Goal: Task Accomplishment & Management: Use online tool/utility

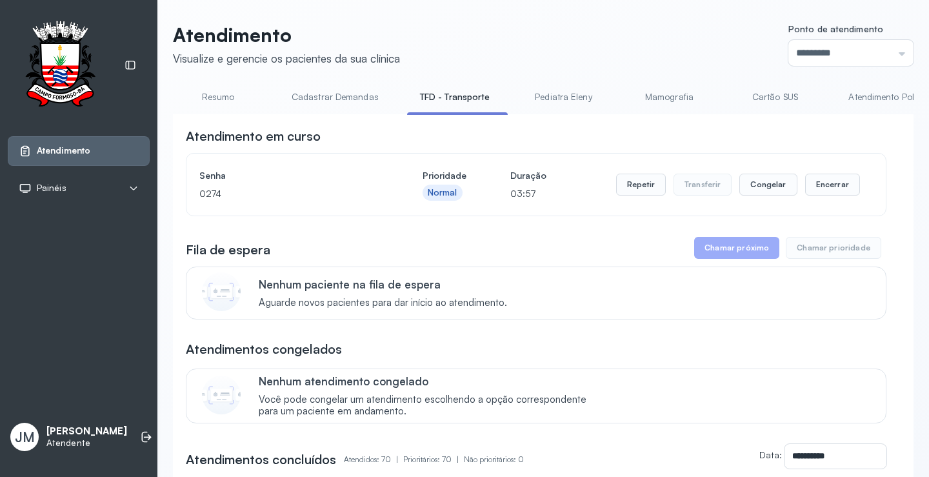
click at [221, 95] on link "Resumo" at bounding box center [218, 96] width 90 height 21
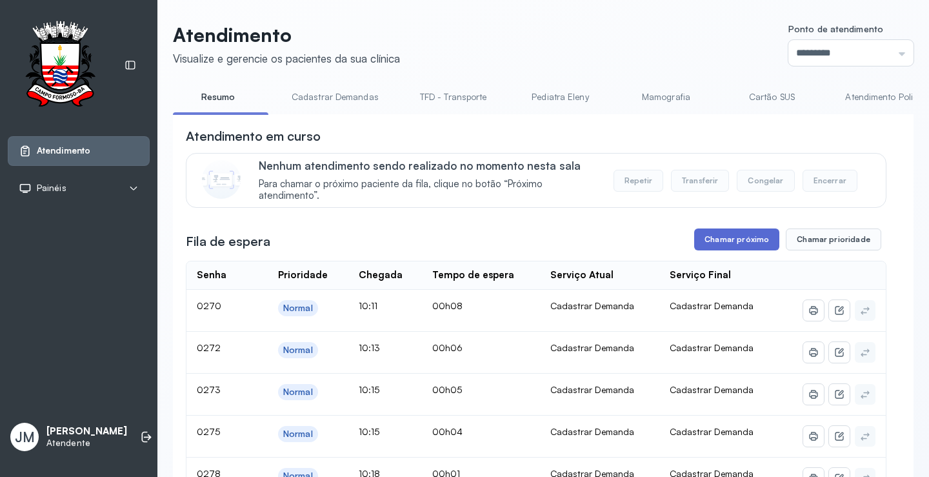
click at [736, 245] on button "Chamar próximo" at bounding box center [736, 239] width 85 height 22
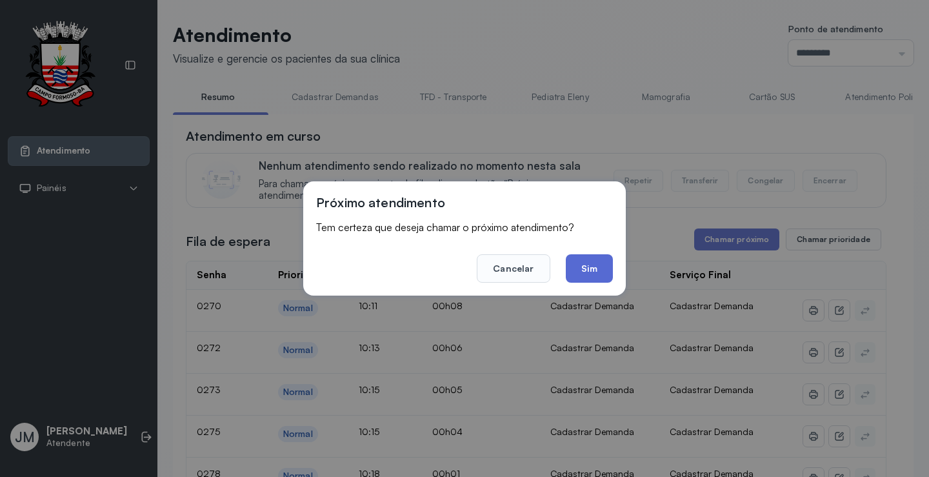
click at [601, 270] on button "Sim" at bounding box center [589, 268] width 47 height 28
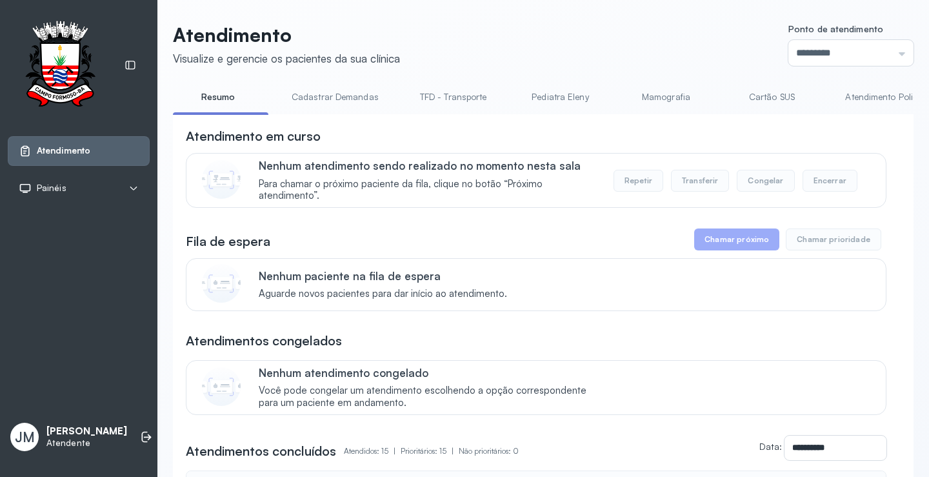
click at [209, 99] on link "Resumo" at bounding box center [218, 96] width 90 height 21
click at [452, 91] on link "TFD - Transporte" at bounding box center [453, 96] width 93 height 21
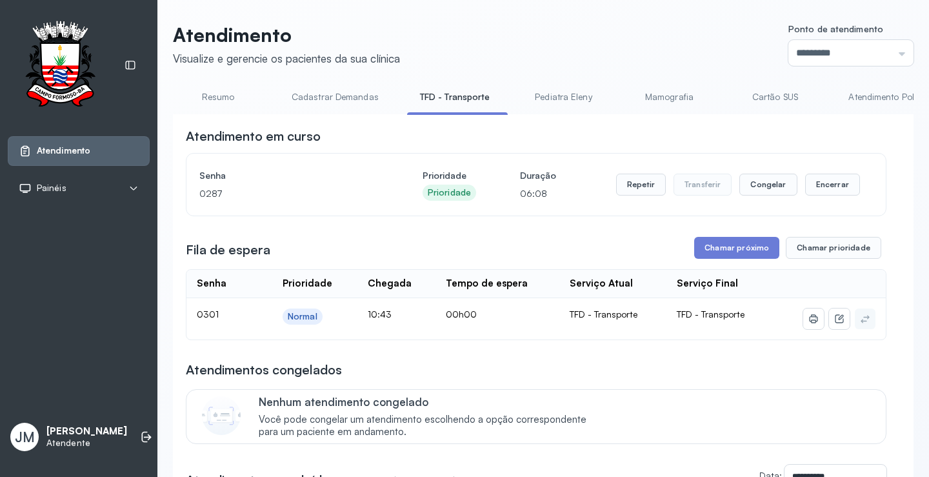
click at [341, 97] on link "Cadastrar Demandas" at bounding box center [335, 96] width 113 height 21
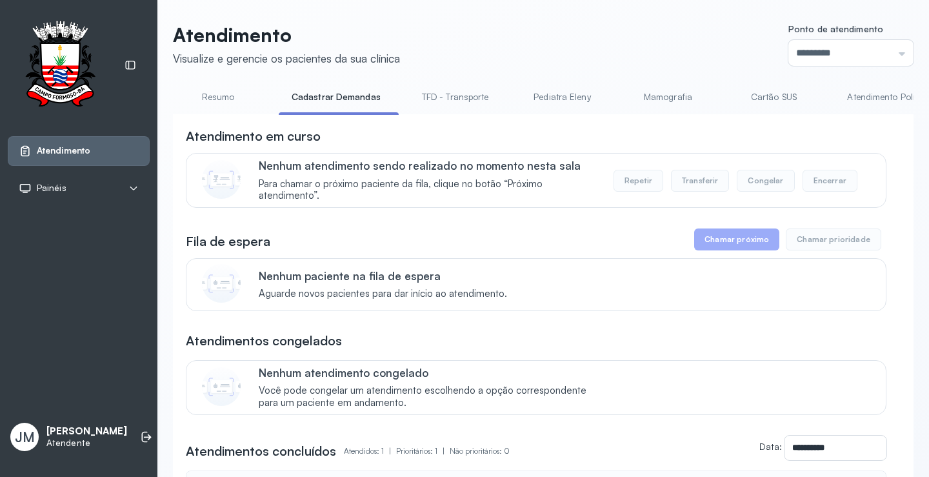
click at [450, 94] on link "TFD - Transporte" at bounding box center [455, 96] width 93 height 21
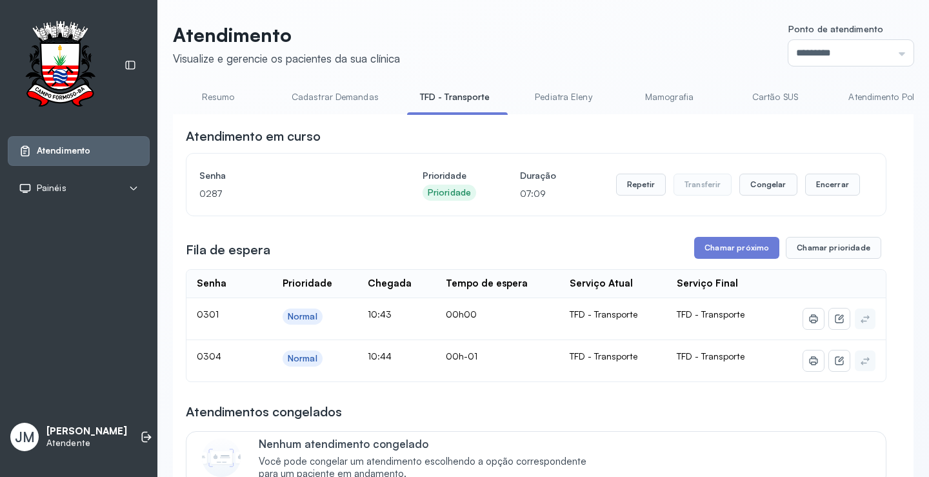
click at [219, 94] on link "Resumo" at bounding box center [218, 96] width 90 height 21
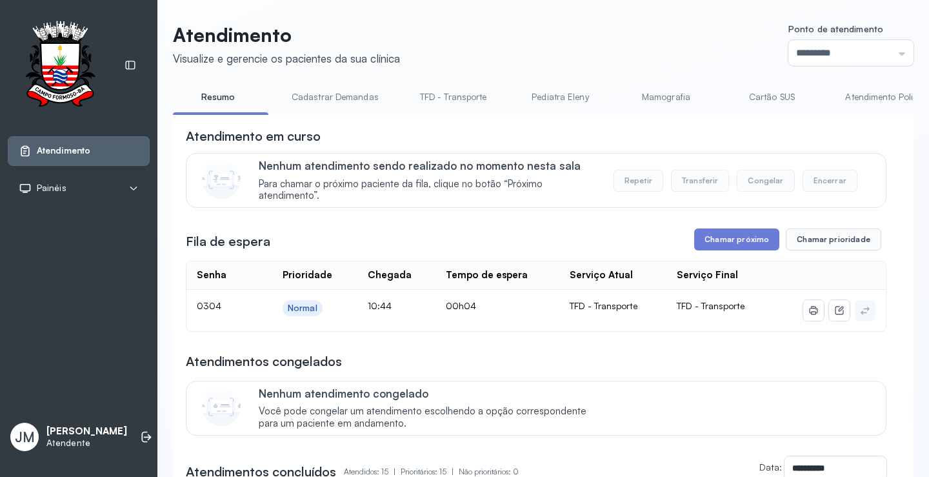
click at [337, 99] on link "Cadastrar Demandas" at bounding box center [335, 96] width 113 height 21
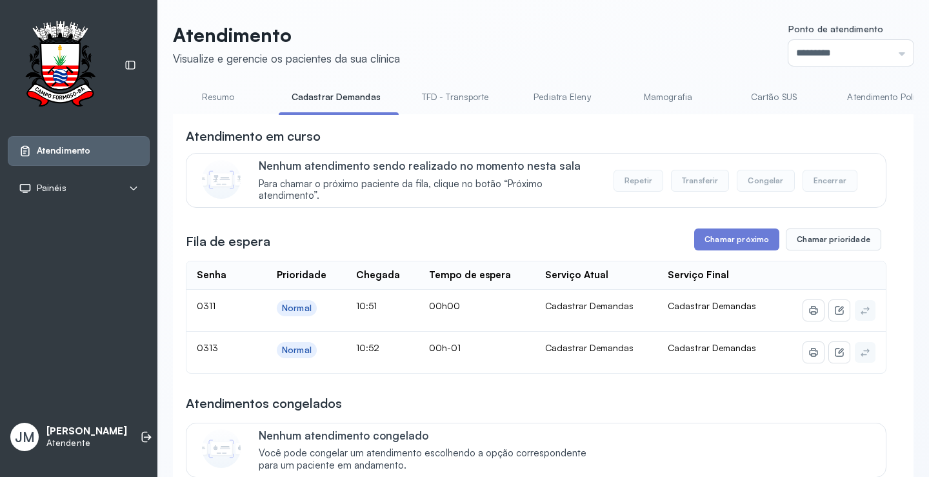
click at [215, 100] on link "Resumo" at bounding box center [218, 96] width 90 height 21
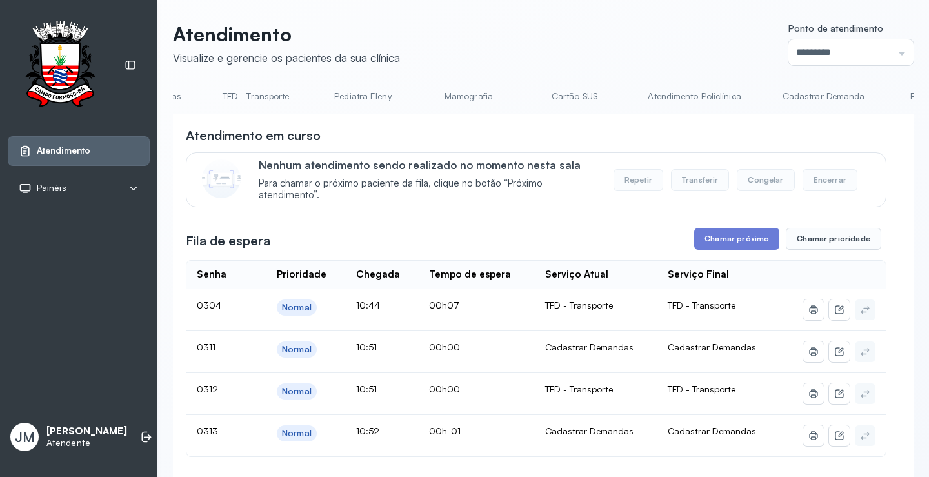
scroll to position [0, 477]
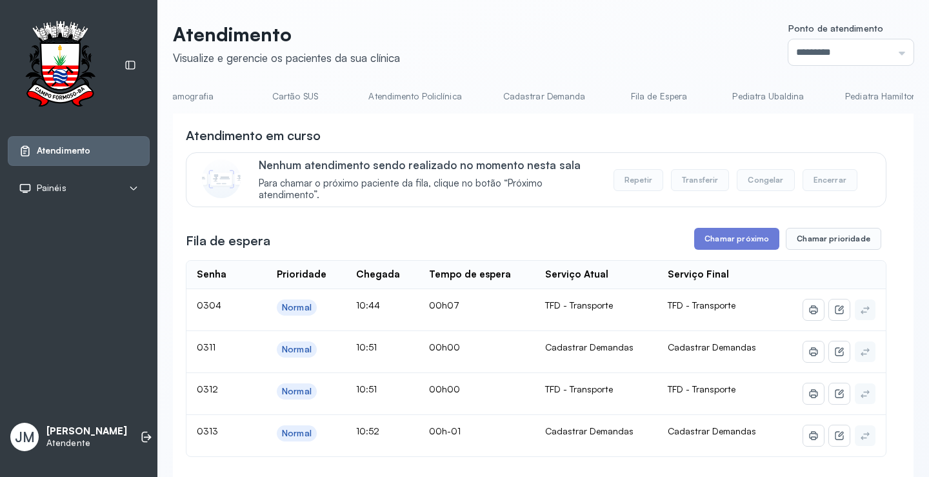
click at [520, 94] on link "Cadastrar Demanda" at bounding box center [544, 96] width 108 height 21
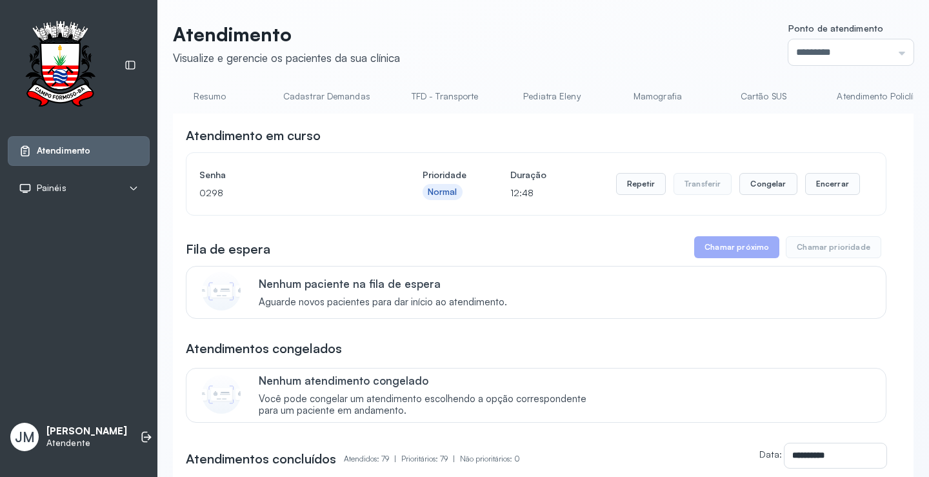
scroll to position [0, 0]
click at [338, 93] on link "Cadastrar Demandas" at bounding box center [335, 96] width 113 height 21
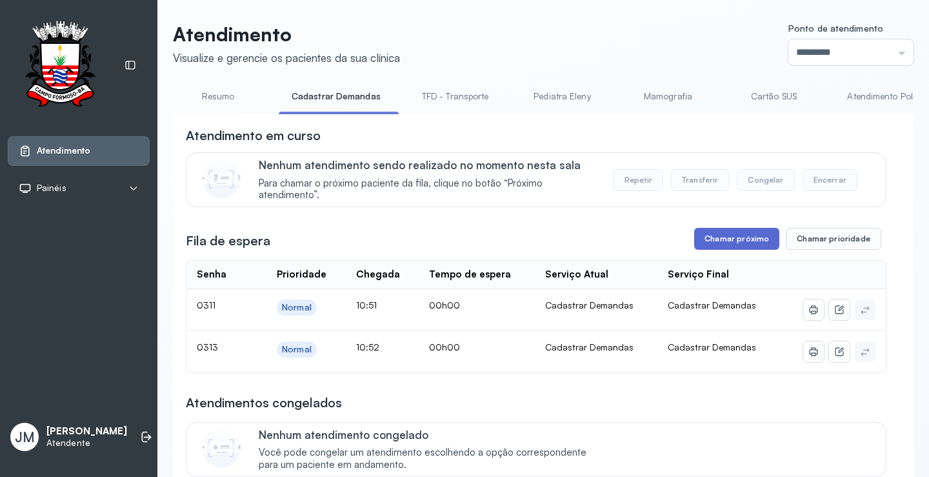
click at [744, 247] on button "Chamar próximo" at bounding box center [736, 239] width 85 height 22
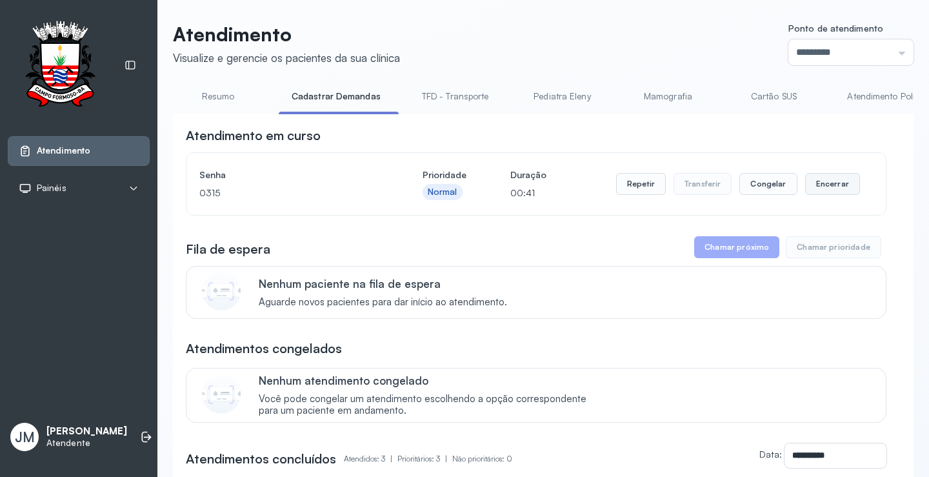
click at [824, 186] on button "Encerrar" at bounding box center [832, 184] width 55 height 22
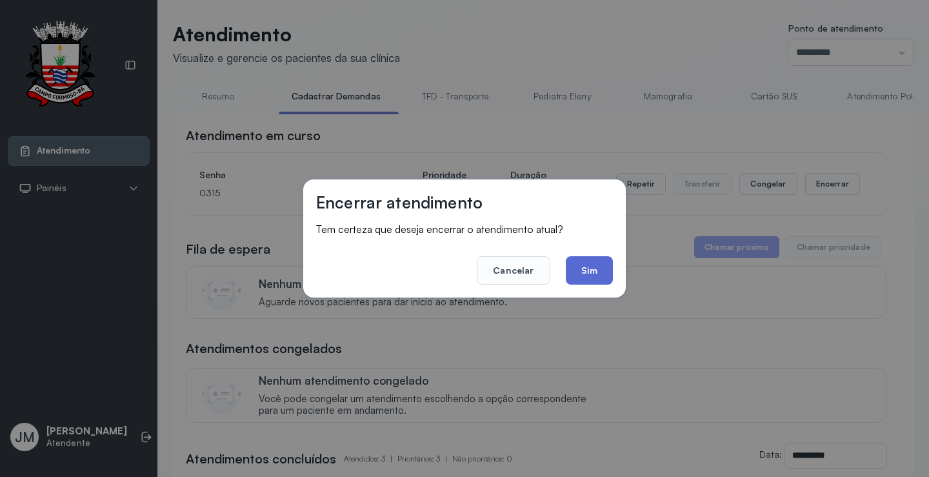
click at [576, 265] on button "Sim" at bounding box center [589, 270] width 47 height 28
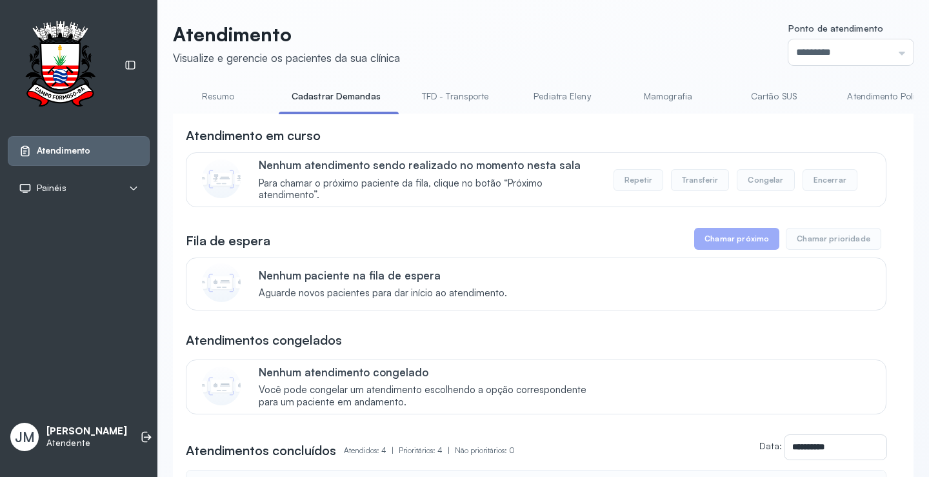
click at [218, 99] on link "Resumo" at bounding box center [218, 96] width 90 height 21
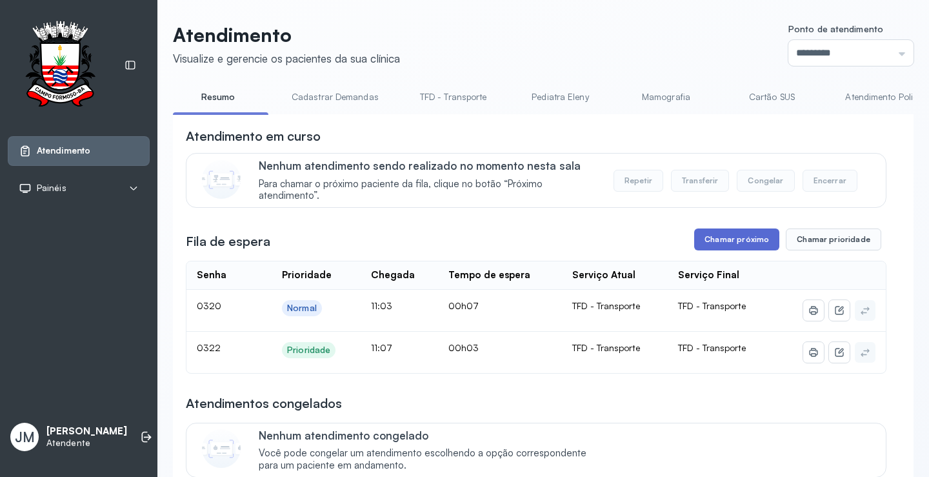
click at [722, 243] on button "Chamar próximo" at bounding box center [736, 239] width 85 height 22
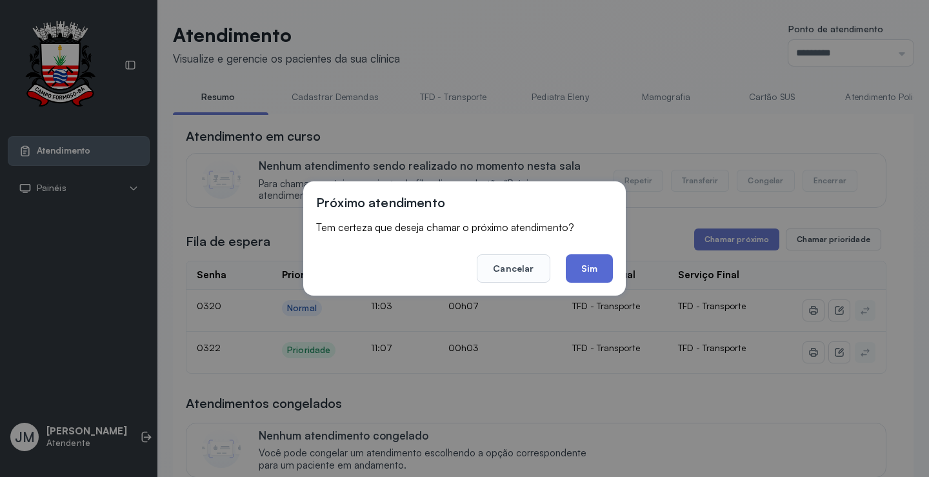
click at [599, 272] on button "Sim" at bounding box center [589, 268] width 47 height 28
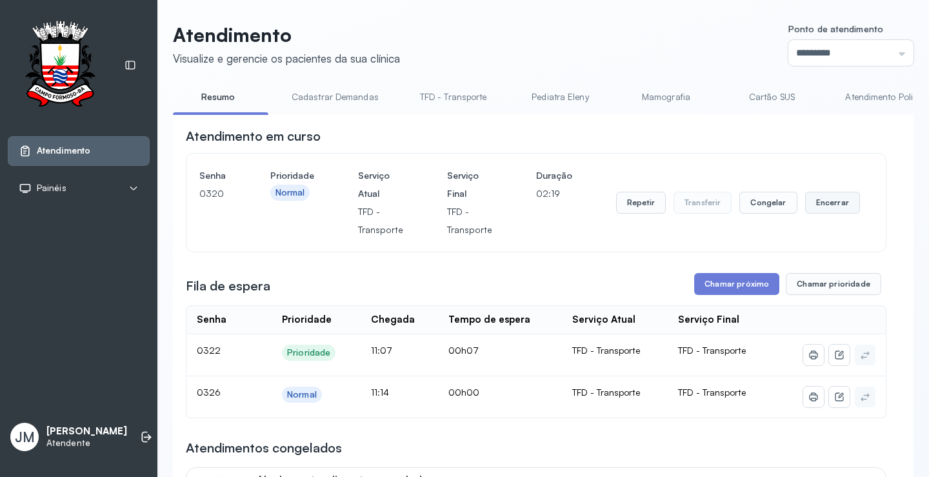
click at [827, 200] on button "Encerrar" at bounding box center [832, 203] width 55 height 22
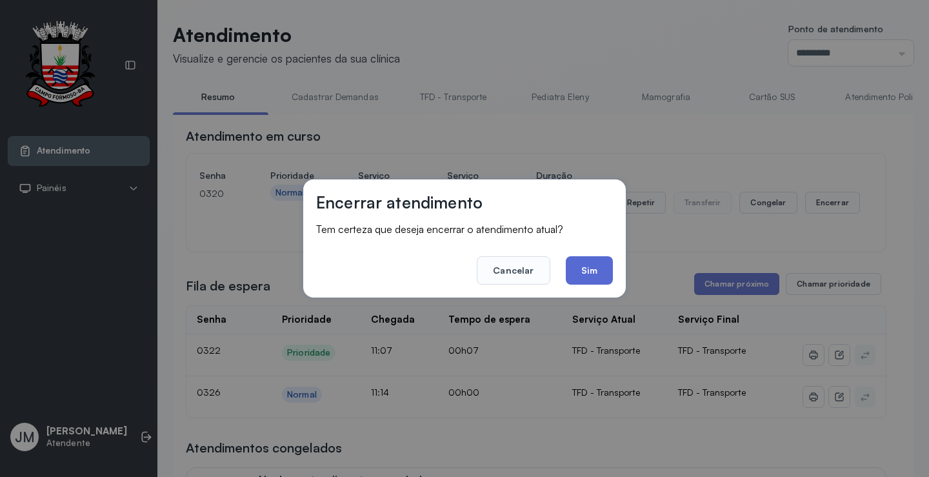
click at [595, 278] on button "Sim" at bounding box center [589, 270] width 47 height 28
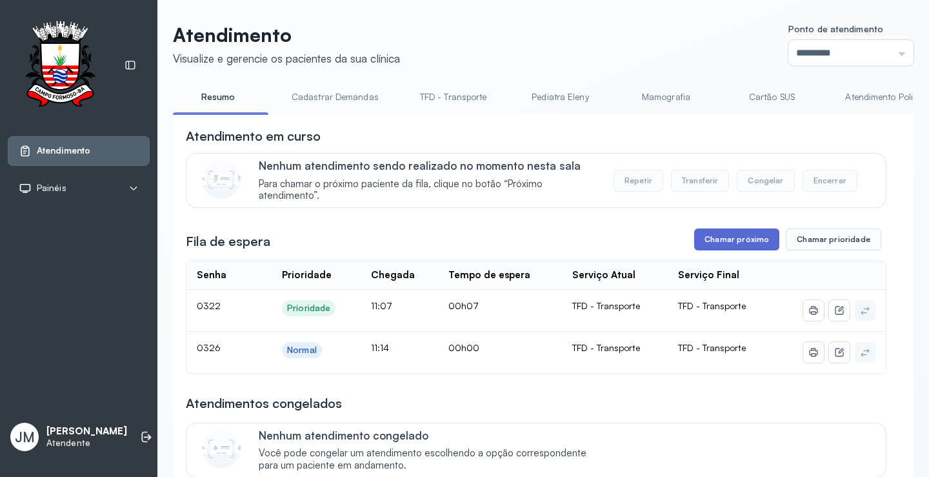
click at [756, 246] on button "Chamar próximo" at bounding box center [736, 239] width 85 height 22
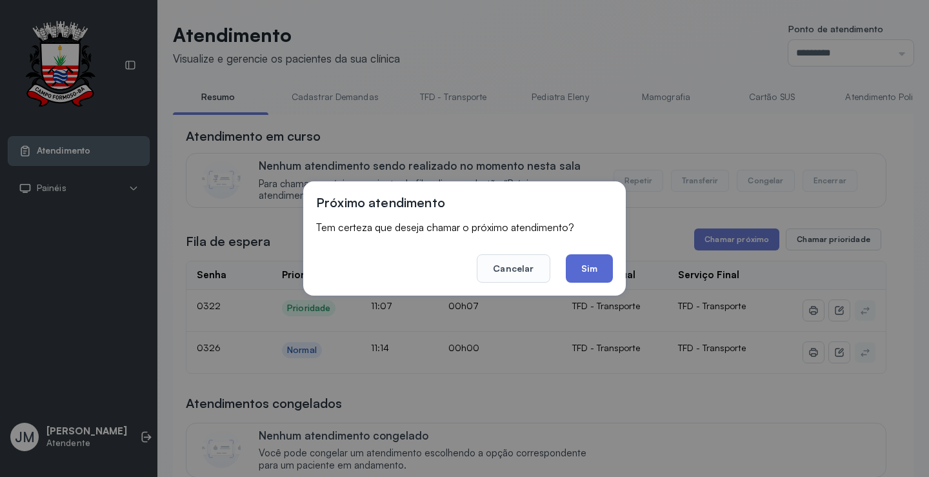
click at [579, 273] on button "Sim" at bounding box center [589, 268] width 47 height 28
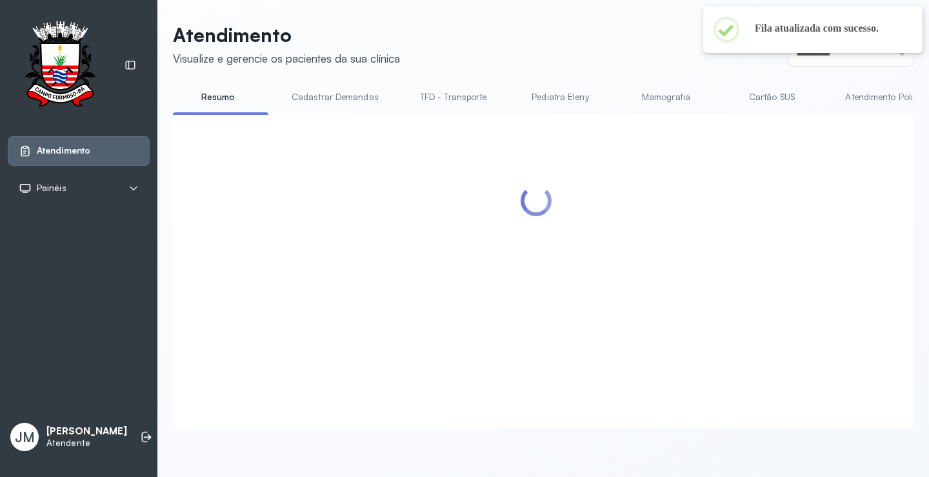
scroll to position [1, 0]
click at [607, 35] on header "Atendimento Visualize e gerencie os pacientes da sua clínica Ponto de atendimen…" at bounding box center [543, 44] width 741 height 43
click at [617, 28] on header "Atendimento Visualize e gerencie os pacientes da sua clínica Ponto de atendimen…" at bounding box center [543, 44] width 741 height 43
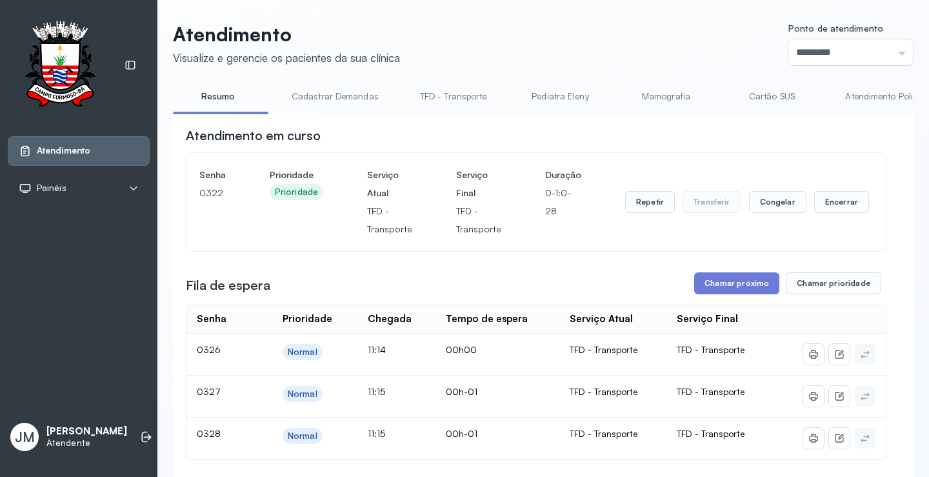
click at [617, 28] on header "Atendimento Visualize e gerencie os pacientes da sua clínica Ponto de atendimen…" at bounding box center [543, 44] width 741 height 43
click at [833, 208] on button "Encerrar" at bounding box center [841, 202] width 55 height 22
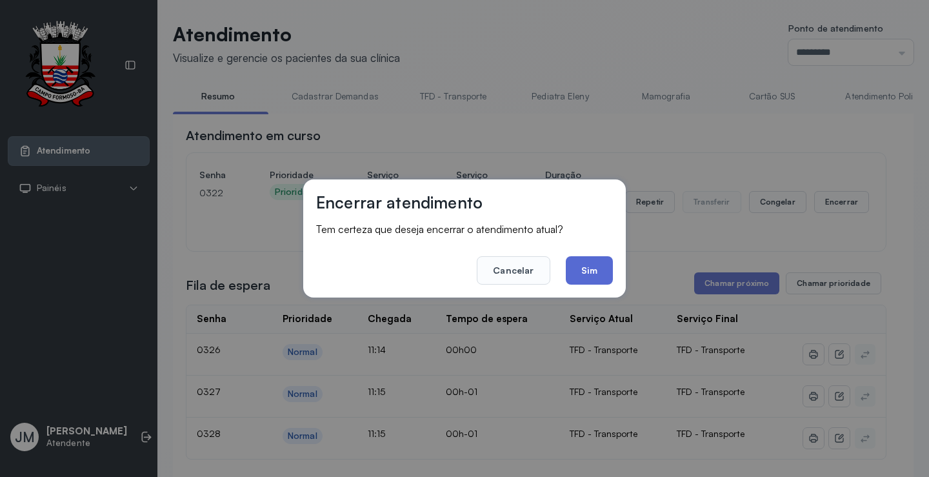
click at [602, 279] on button "Sim" at bounding box center [589, 270] width 47 height 28
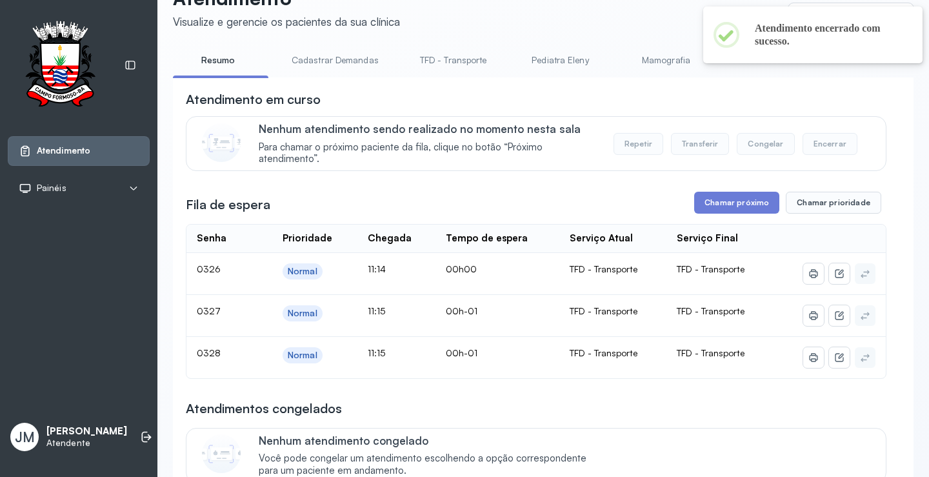
scroll to position [65, 0]
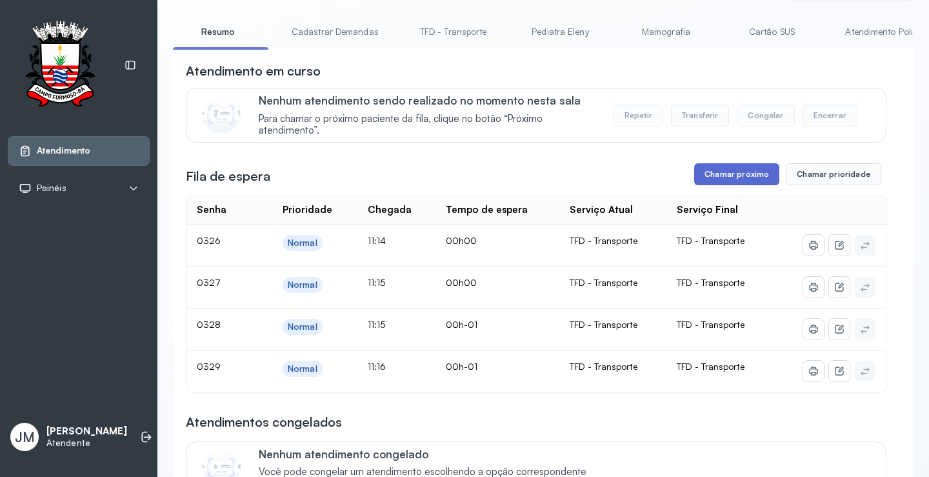
click at [756, 169] on button "Chamar próximo" at bounding box center [736, 174] width 85 height 22
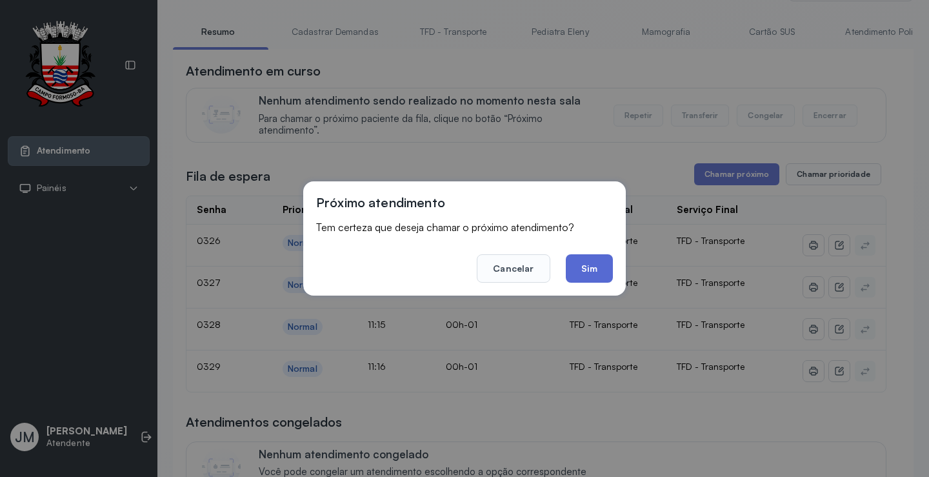
click at [598, 268] on button "Sim" at bounding box center [589, 268] width 47 height 28
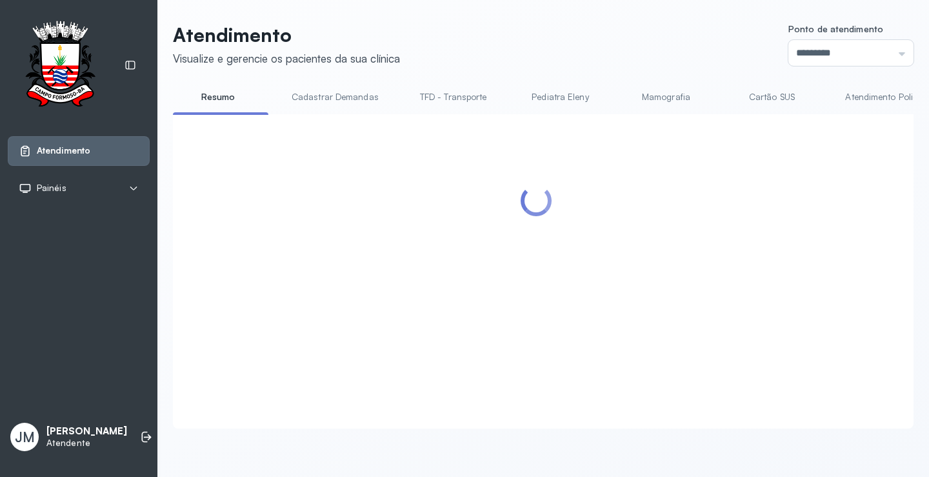
click at [665, 27] on header "Atendimento Visualize e gerencie os pacientes da sua clínica Ponto de atendimen…" at bounding box center [543, 44] width 741 height 43
click at [602, 31] on header "Atendimento Visualize e gerencie os pacientes da sua clínica Ponto de atendimen…" at bounding box center [543, 44] width 741 height 43
click at [611, 28] on header "Atendimento Visualize e gerencie os pacientes da sua clínica Ponto de atendimen…" at bounding box center [543, 44] width 741 height 43
click at [645, 47] on header "Atendimento Visualize e gerencie os pacientes da sua clínica Ponto de atendimen…" at bounding box center [543, 44] width 741 height 43
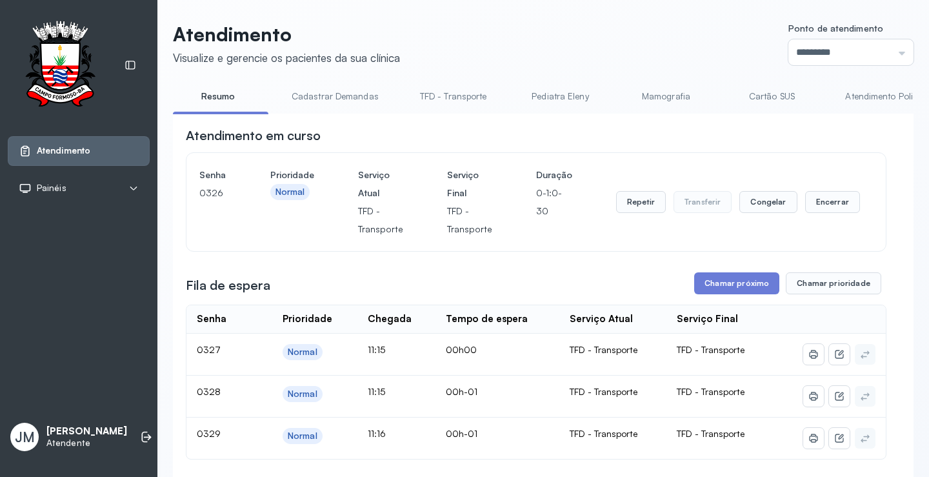
scroll to position [65, 0]
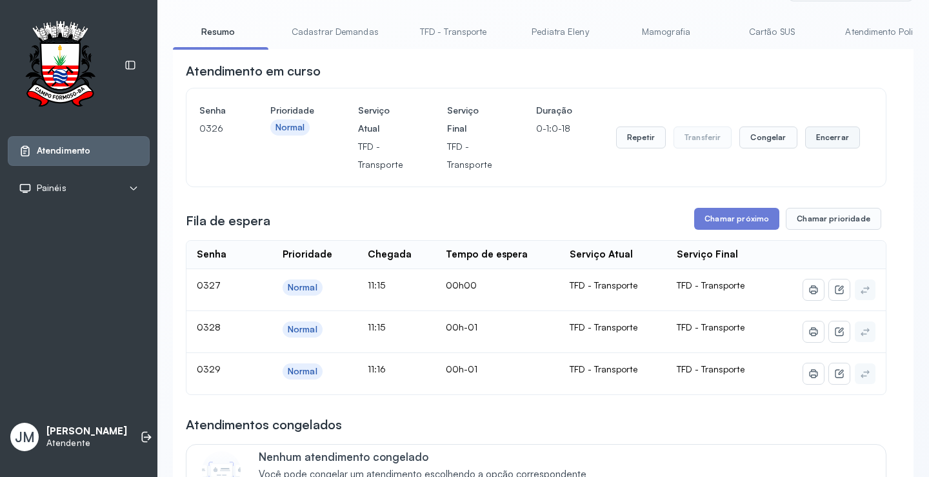
click at [838, 139] on button "Encerrar" at bounding box center [832, 137] width 55 height 22
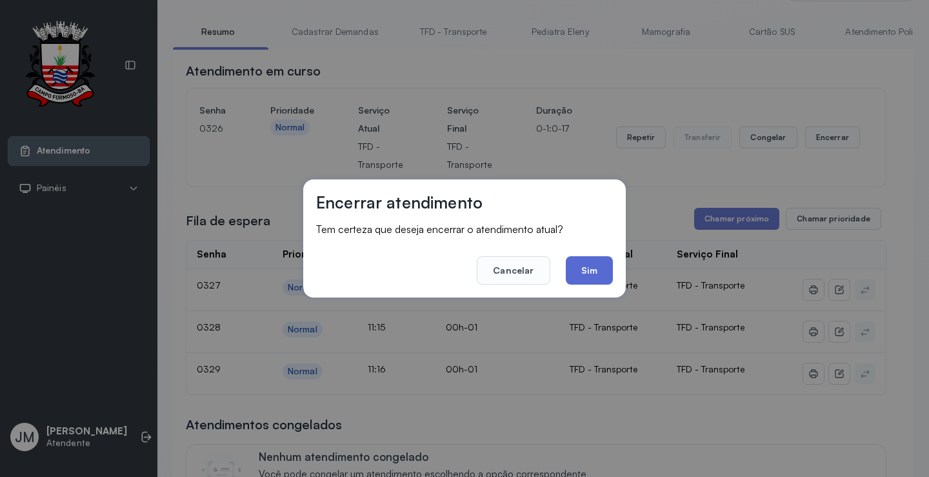
click at [585, 276] on button "Sim" at bounding box center [589, 270] width 47 height 28
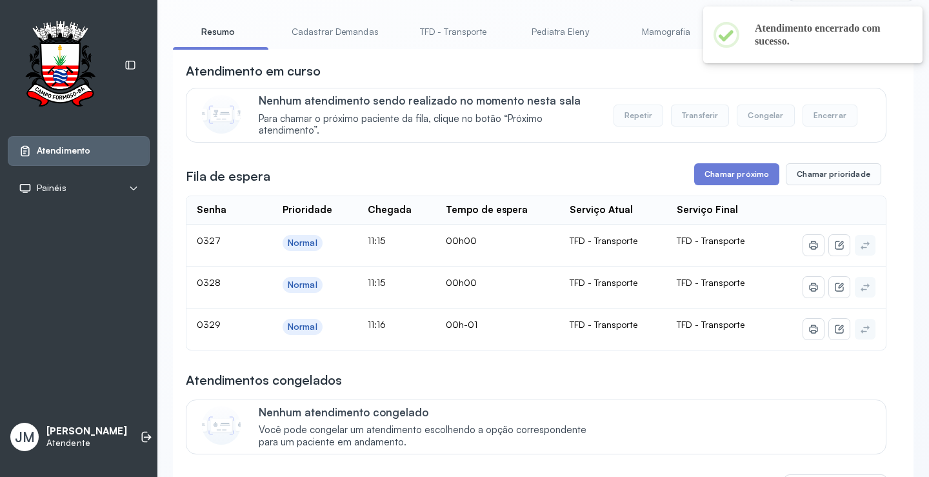
click at [654, 76] on div "Atendimento em curso" at bounding box center [536, 71] width 701 height 18
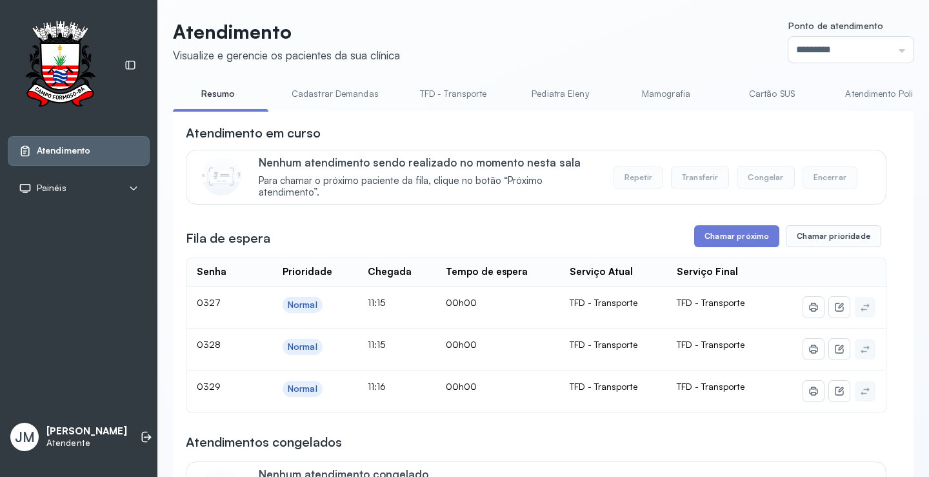
scroll to position [0, 0]
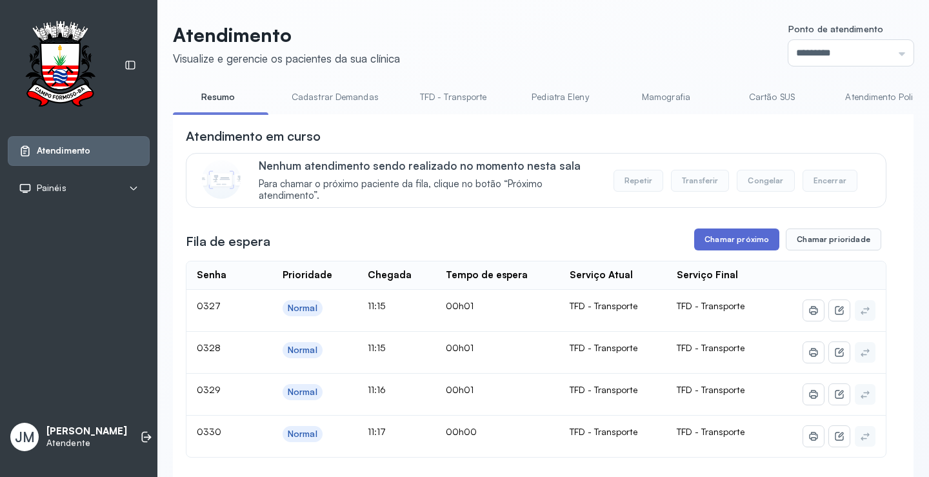
click at [723, 248] on button "Chamar próximo" at bounding box center [736, 239] width 85 height 22
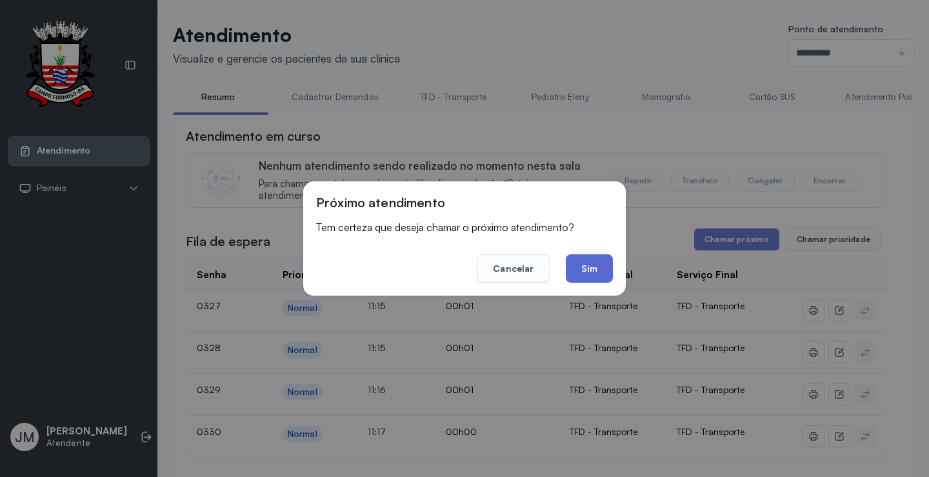
click at [587, 274] on button "Sim" at bounding box center [589, 268] width 47 height 28
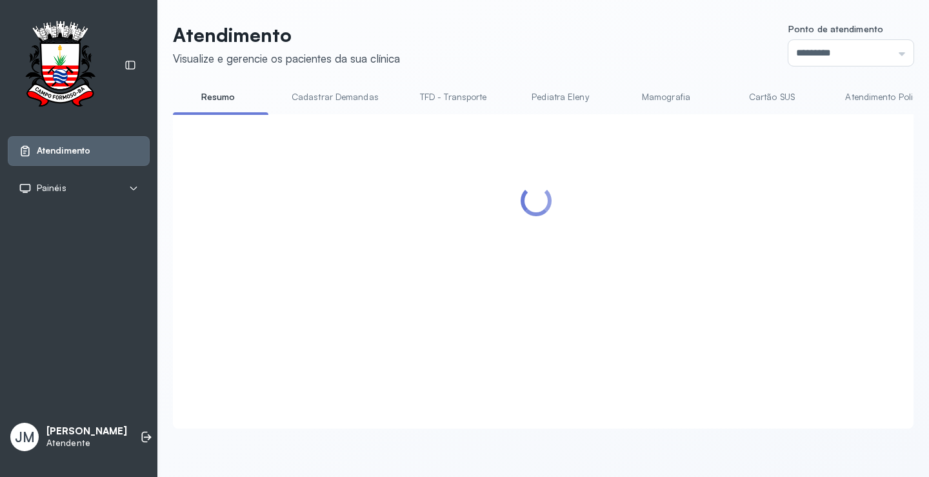
scroll to position [1, 0]
click at [650, 35] on header "Atendimento Visualize e gerencie os pacientes da sua clínica Ponto de atendimen…" at bounding box center [543, 44] width 741 height 43
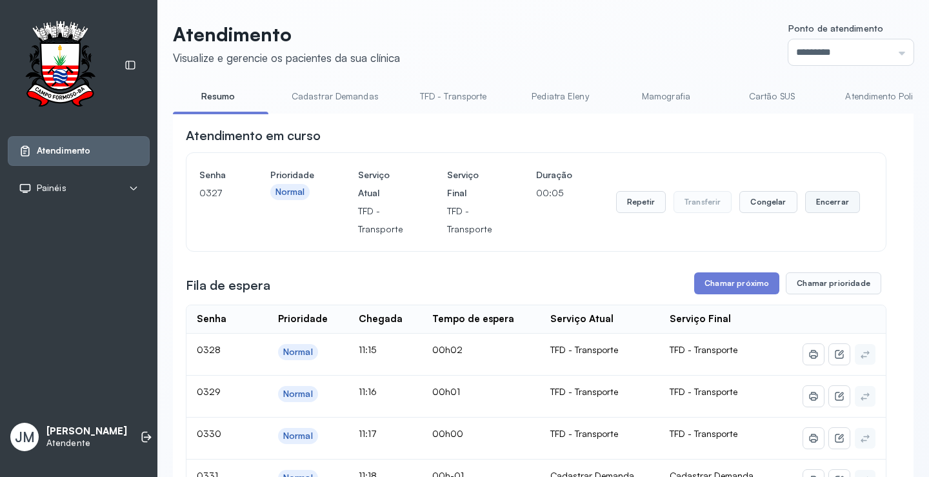
click at [830, 206] on button "Encerrar" at bounding box center [832, 202] width 55 height 22
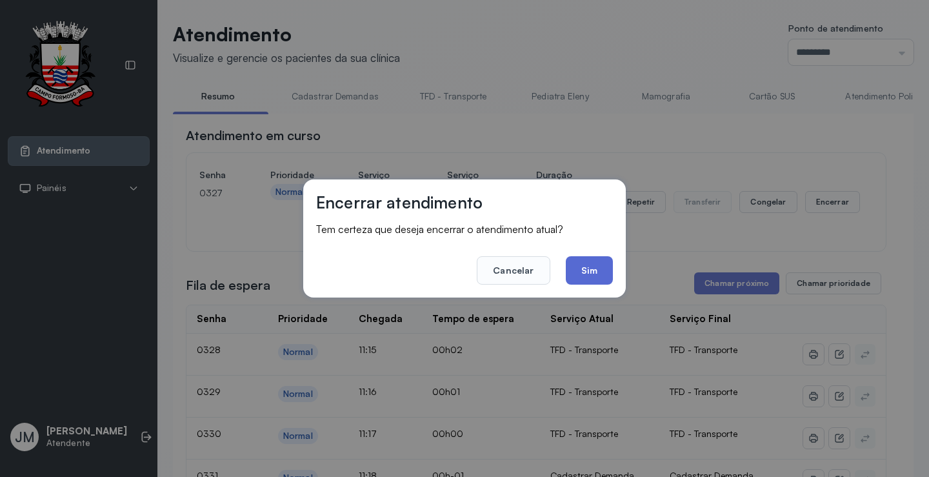
click at [587, 271] on button "Sim" at bounding box center [589, 270] width 47 height 28
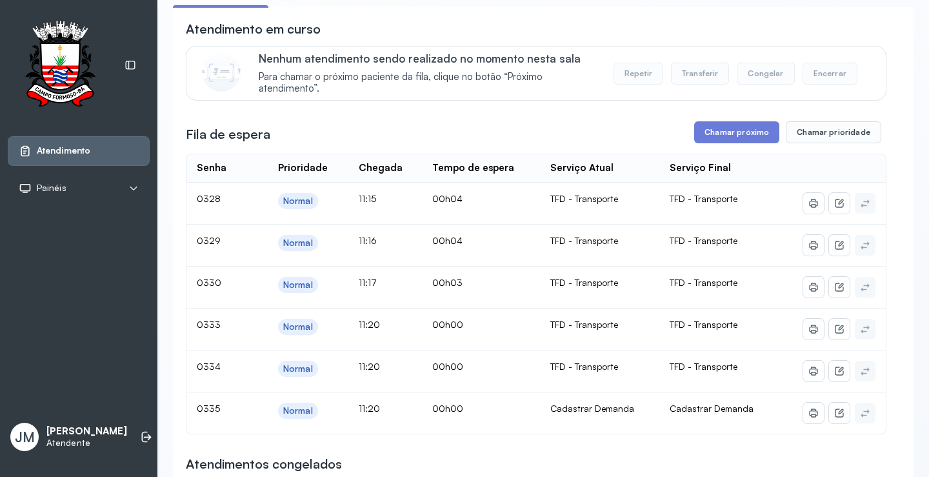
scroll to position [130, 0]
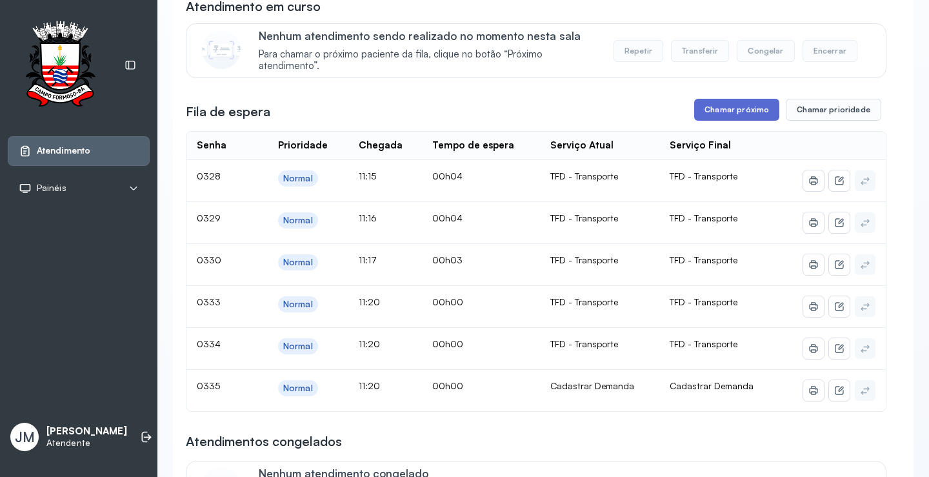
click at [723, 109] on button "Chamar próximo" at bounding box center [736, 110] width 85 height 22
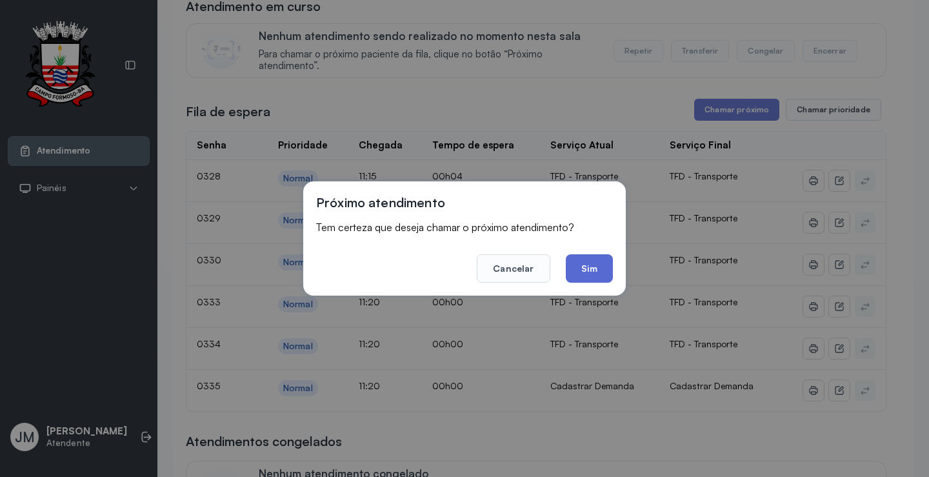
click at [589, 269] on button "Sim" at bounding box center [589, 268] width 47 height 28
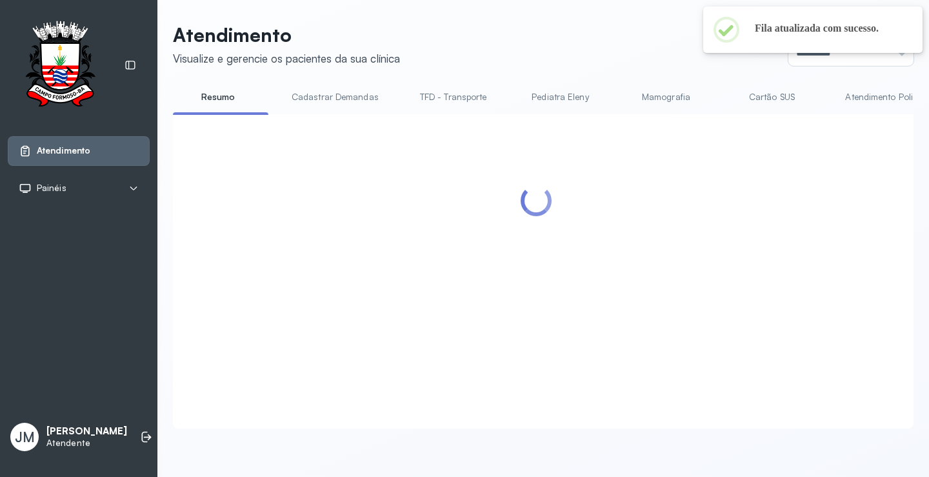
scroll to position [1, 0]
click at [559, 26] on header "Atendimento Visualize e gerencie os pacientes da sua clínica Ponto de atendimen…" at bounding box center [543, 44] width 741 height 43
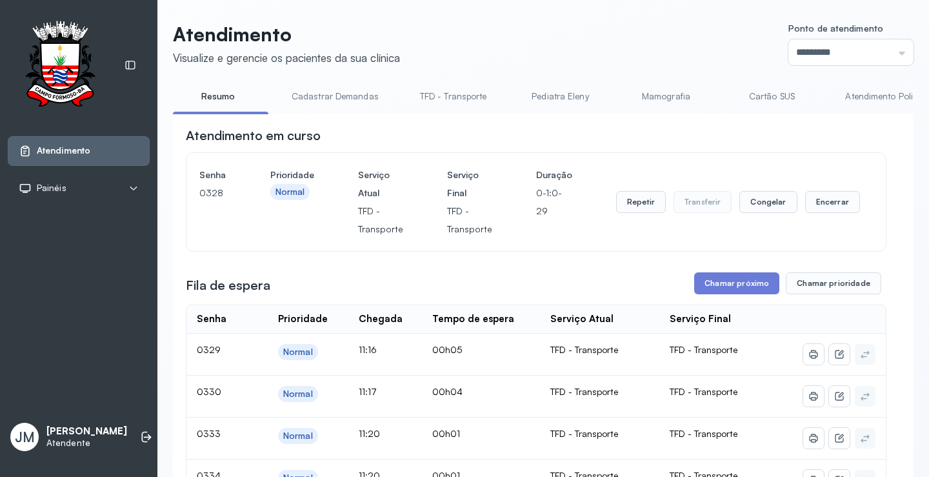
scroll to position [130, 0]
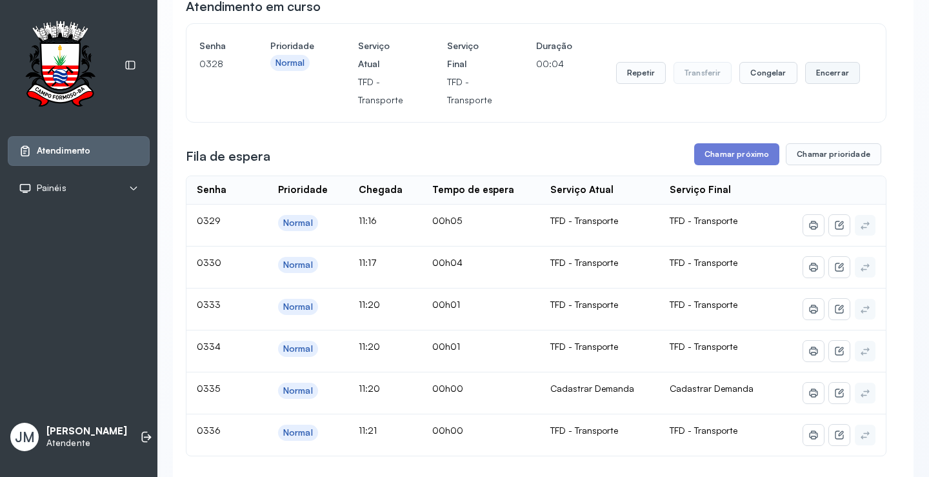
click at [819, 74] on button "Encerrar" at bounding box center [832, 73] width 55 height 22
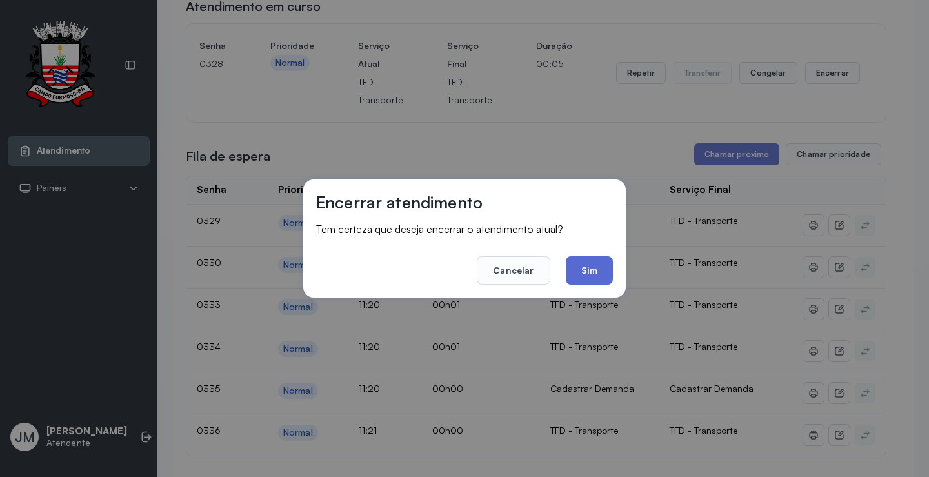
click at [587, 278] on button "Sim" at bounding box center [589, 270] width 47 height 28
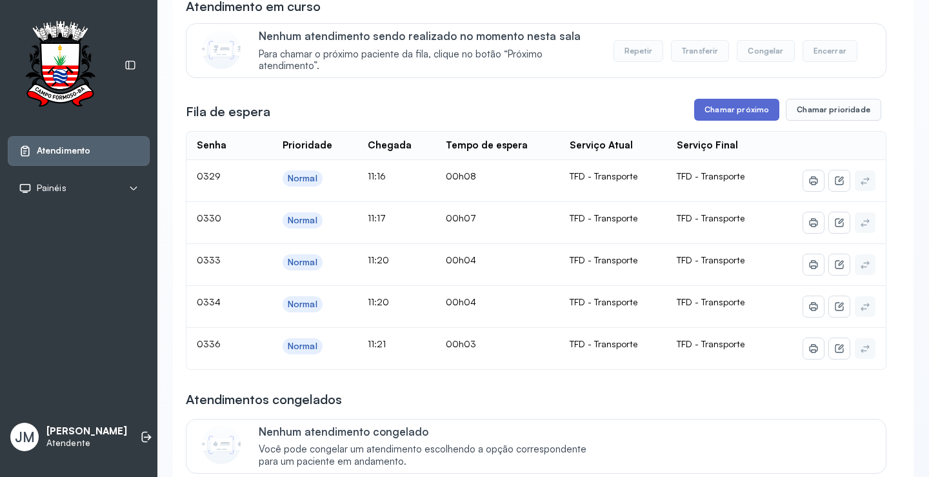
click at [726, 112] on button "Chamar próximo" at bounding box center [736, 110] width 85 height 22
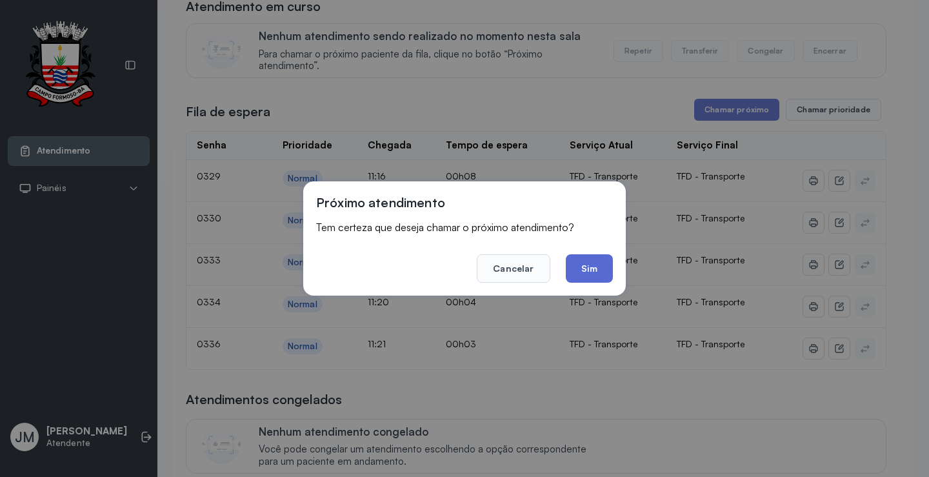
click at [590, 269] on button "Sim" at bounding box center [589, 268] width 47 height 28
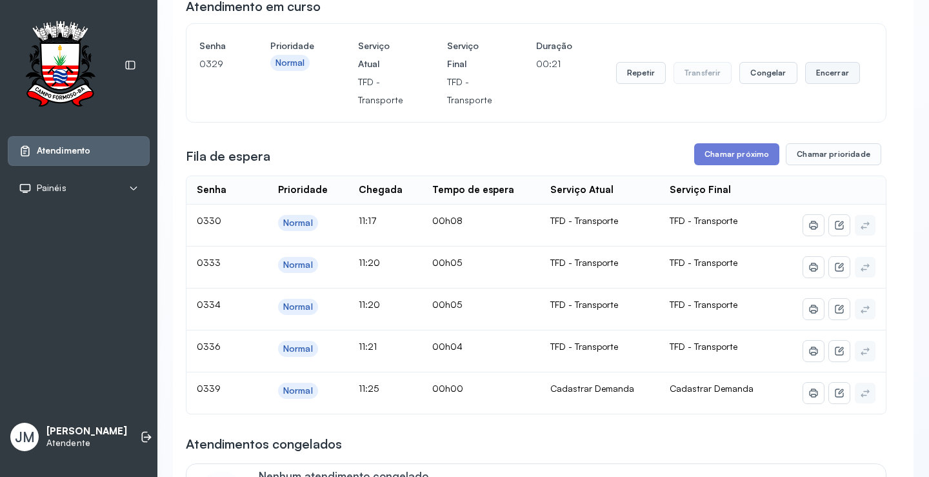
click at [814, 70] on button "Encerrar" at bounding box center [832, 73] width 55 height 22
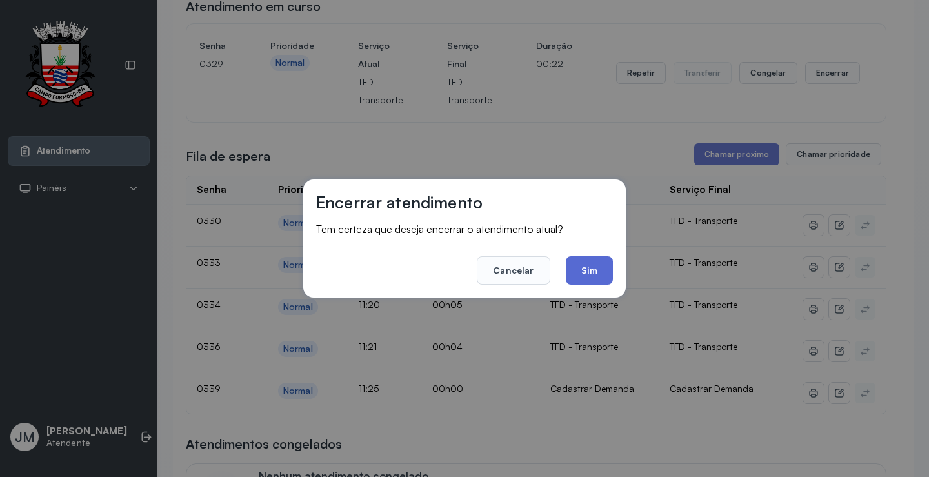
click at [594, 274] on button "Sim" at bounding box center [589, 270] width 47 height 28
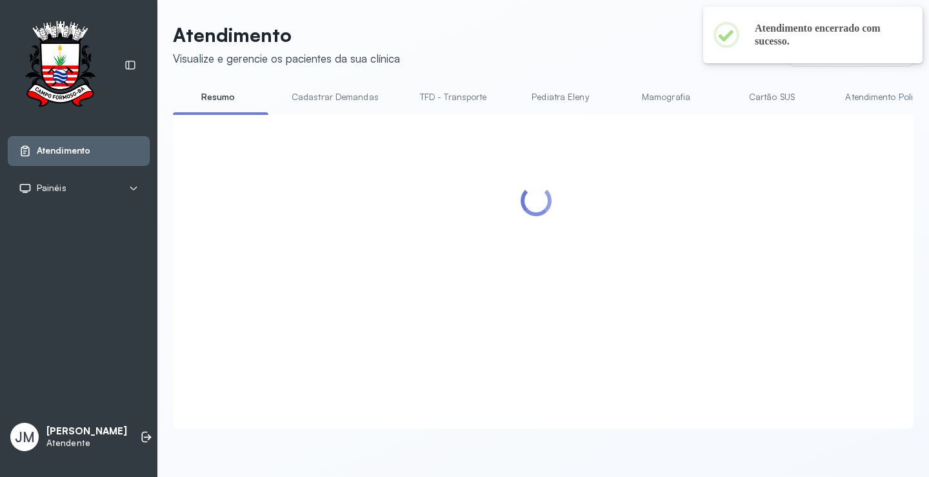
click at [731, 154] on div at bounding box center [536, 255] width 701 height 257
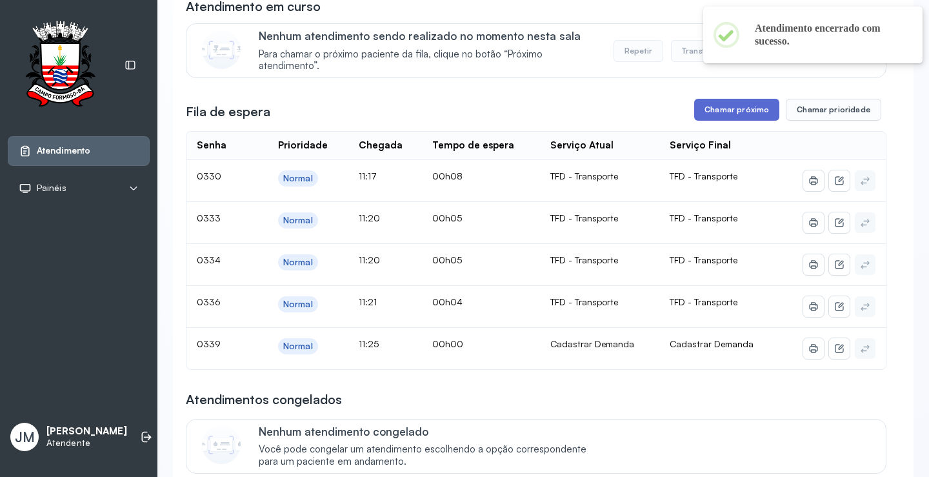
click at [743, 110] on button "Chamar próximo" at bounding box center [736, 110] width 85 height 22
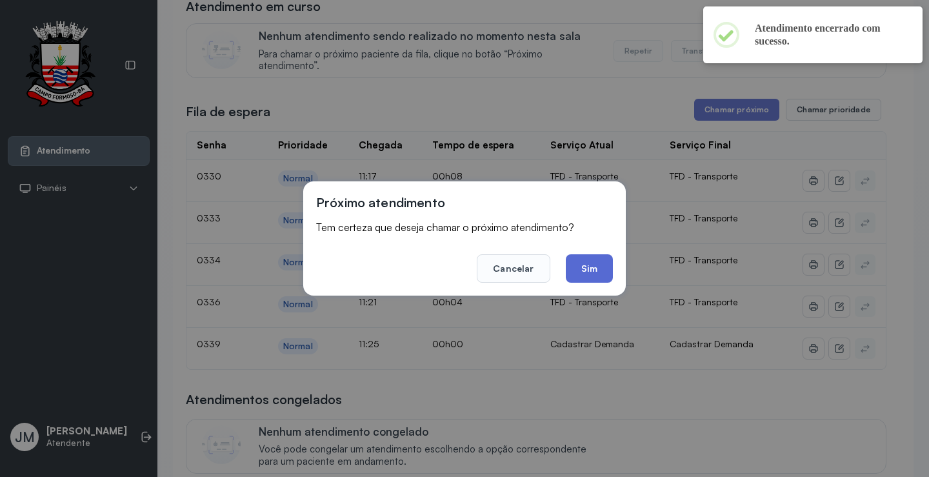
click at [596, 266] on button "Sim" at bounding box center [589, 268] width 47 height 28
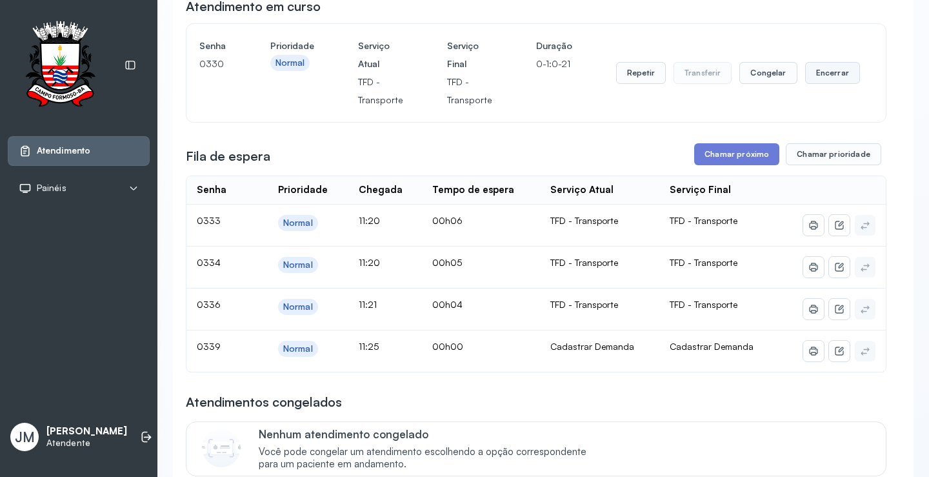
click at [832, 77] on button "Encerrar" at bounding box center [832, 73] width 55 height 22
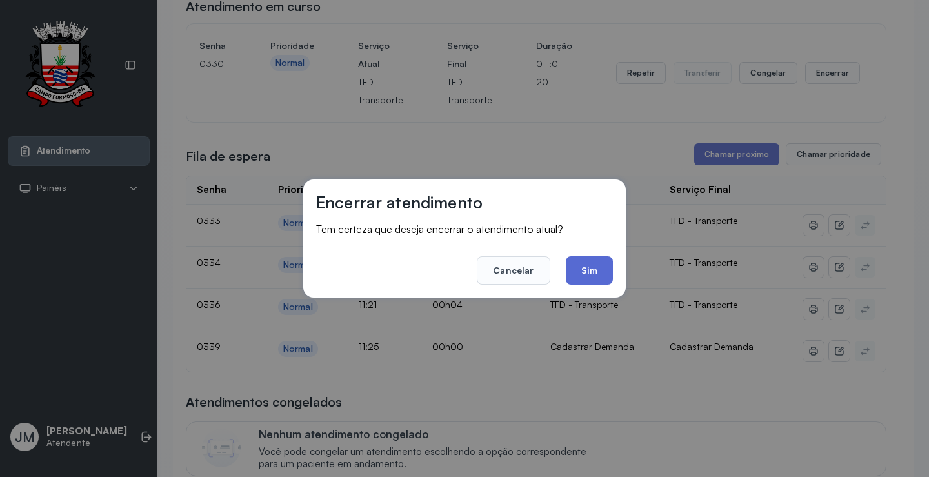
click at [596, 267] on button "Sim" at bounding box center [589, 270] width 47 height 28
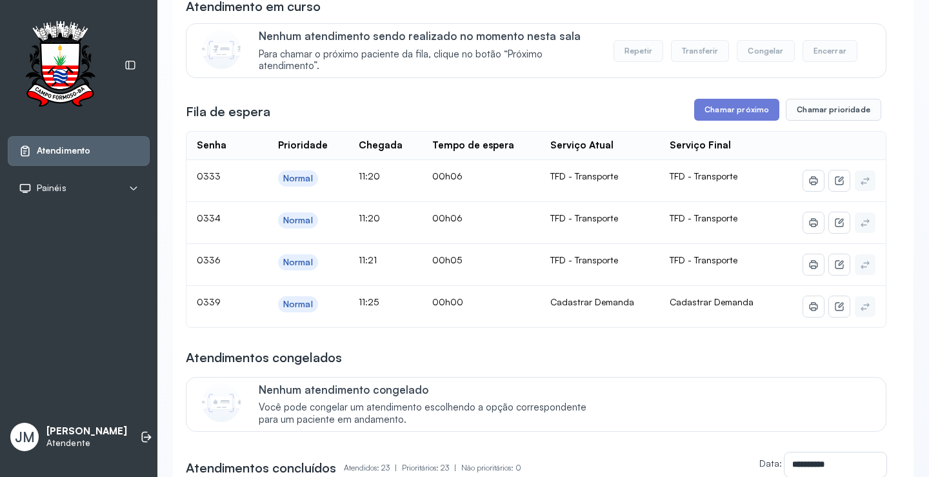
click at [596, 32] on div "Nenhum atendimento sendo realizado no momento nesta sala Para chamar o próximo …" at bounding box center [536, 50] width 701 height 55
click at [583, 112] on div "Fila de espera Chamar próximo Chamar prioridade" at bounding box center [536, 110] width 701 height 22
click at [569, 103] on div "Fila de espera Chamar próximo Chamar prioridade" at bounding box center [536, 110] width 701 height 22
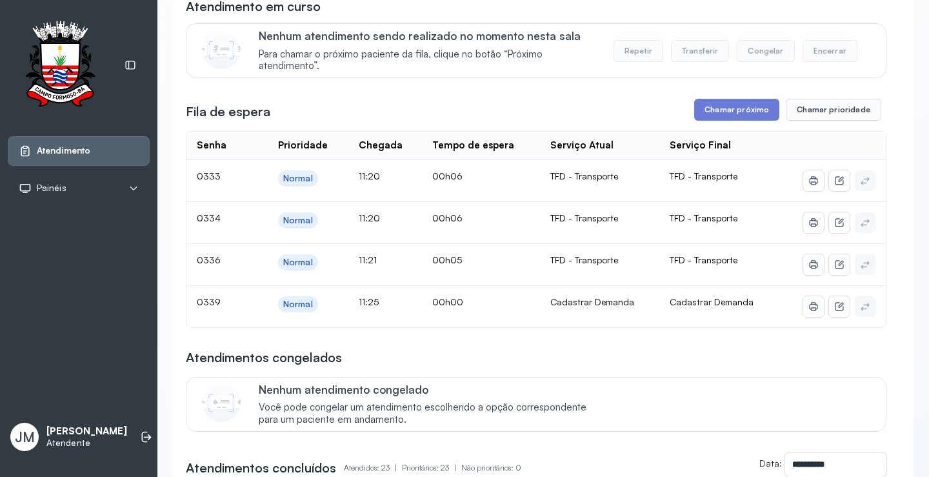
click at [650, 110] on div "Fila de espera Chamar próximo Chamar prioridade" at bounding box center [536, 110] width 701 height 22
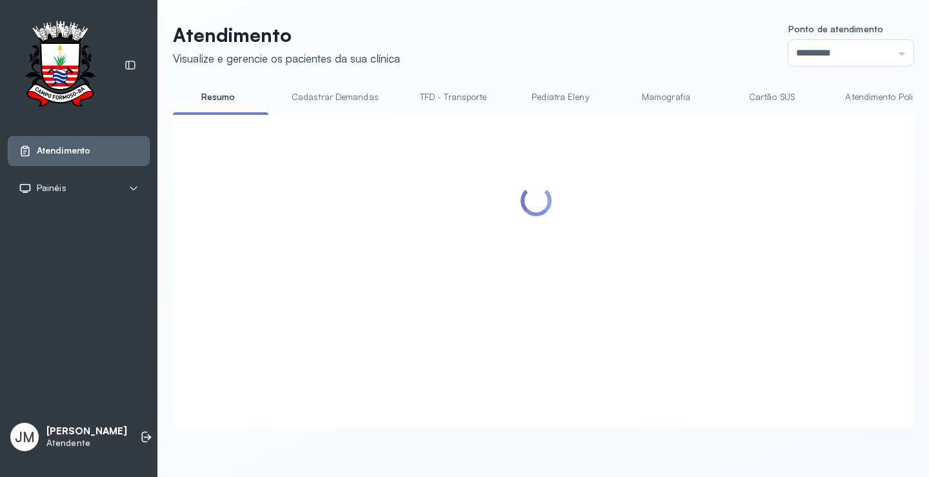
scroll to position [1, 0]
click at [692, 49] on header "Atendimento Visualize e gerencie os pacientes da sua clínica Ponto de atendimen…" at bounding box center [543, 44] width 741 height 43
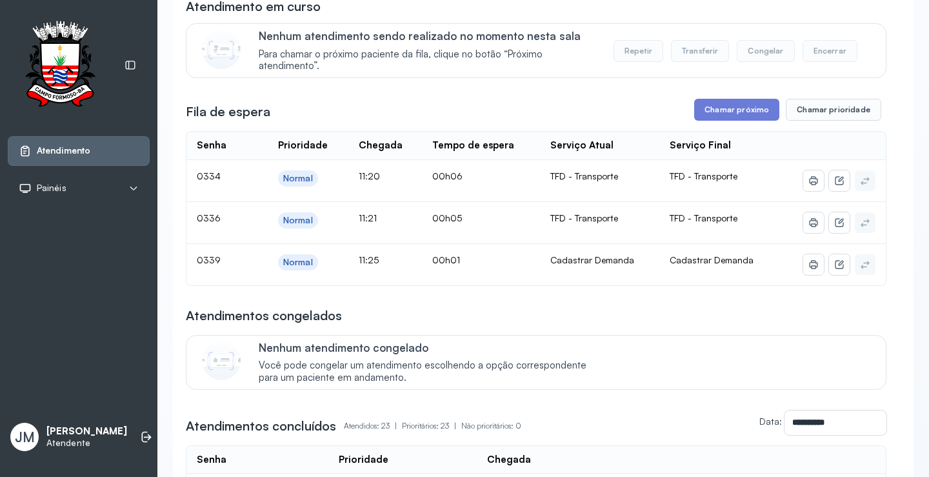
click at [692, 49] on button "Transferir" at bounding box center [700, 51] width 59 height 22
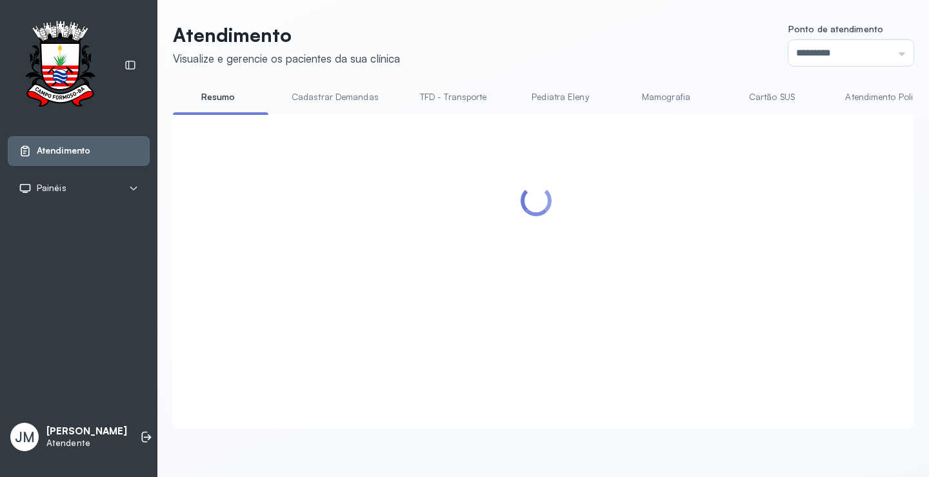
click at [689, 52] on header "Atendimento Visualize e gerencie os pacientes da sua clínica Ponto de atendimen…" at bounding box center [543, 44] width 741 height 43
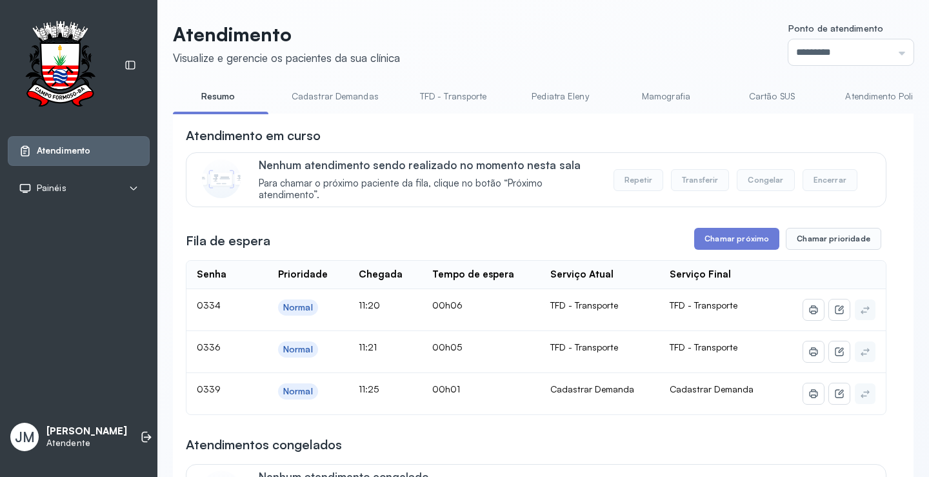
scroll to position [130, 0]
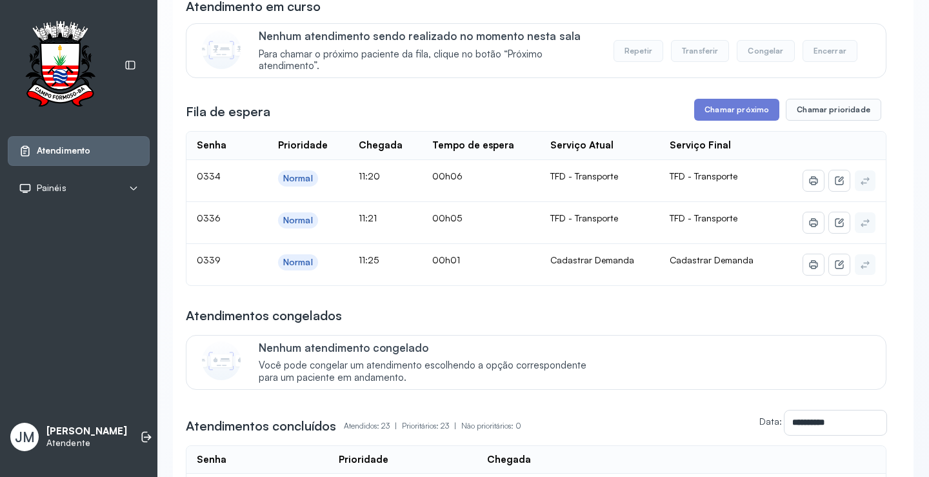
click at [705, 26] on div "Atendimento em curso Nenhum atendimento sendo realizado no momento nesta sala P…" at bounding box center [536, 37] width 701 height 81
click at [661, 36] on div "Nenhum atendimento sendo realizado no momento nesta sala Para chamar o próximo …" at bounding box center [565, 50] width 612 height 43
click at [683, 14] on div "Atendimento em curso" at bounding box center [536, 6] width 701 height 18
click at [607, 6] on div "Atendimento em curso" at bounding box center [536, 6] width 701 height 18
